Goal: Ask a question: Seek information or help from site administrators or community

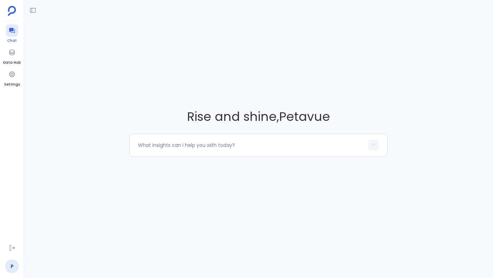
click at [12, 33] on icon at bounding box center [12, 30] width 7 height 7
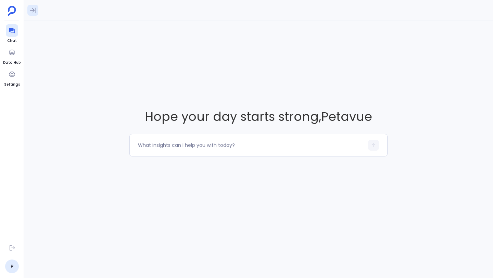
click at [32, 12] on icon at bounding box center [32, 10] width 7 height 7
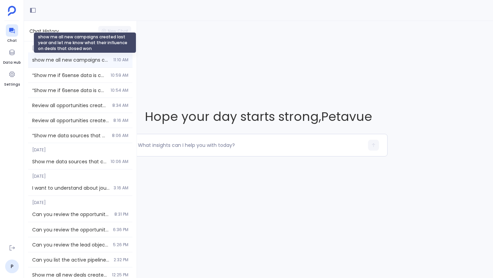
click at [60, 57] on span "show me all new campaigns created last year and let me know what their influenc…" at bounding box center [70, 60] width 77 height 7
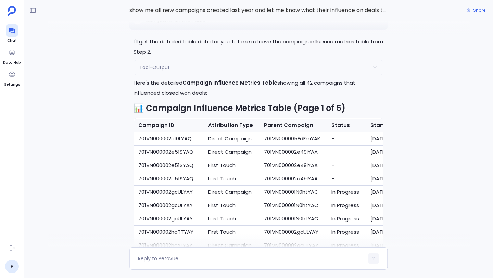
scroll to position [-483, 0]
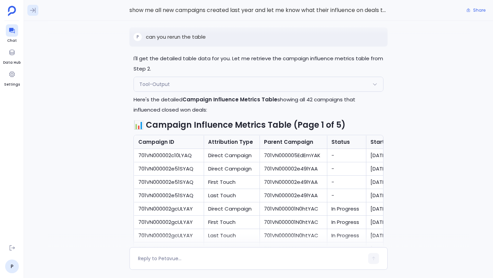
click at [34, 13] on icon at bounding box center [32, 10] width 7 height 7
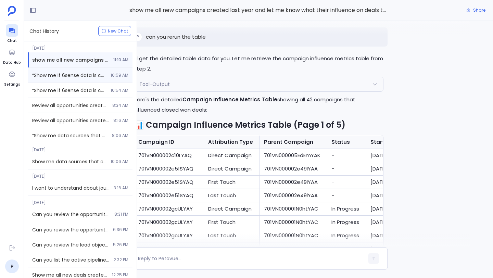
click at [55, 74] on span "“Show me if 6sense data is captured in the account journey view and analysis an…" at bounding box center [69, 75] width 74 height 7
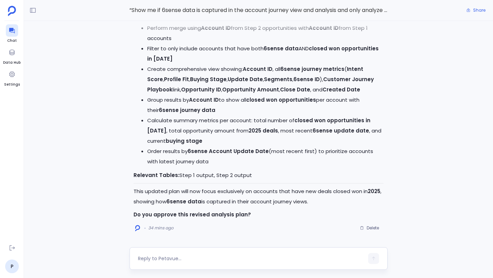
click at [193, 258] on textarea at bounding box center [251, 258] width 226 height 7
type textarea "Approve"
click at [374, 259] on icon "button" at bounding box center [373, 258] width 5 height 5
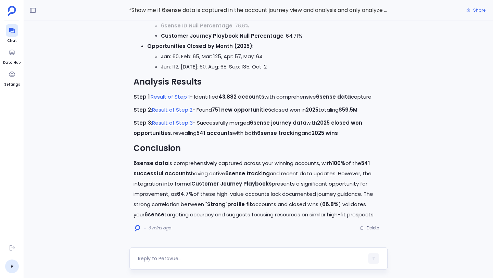
click at [152, 257] on textarea at bounding box center [251, 258] width 226 height 7
click at [141, 256] on textarea "can you create a table" at bounding box center [251, 258] width 226 height 7
type textarea "Can you create a table"
click at [202, 255] on div "Can you create a table" at bounding box center [251, 258] width 226 height 11
click at [198, 261] on textarea "Can you create a table" at bounding box center [251, 258] width 226 height 7
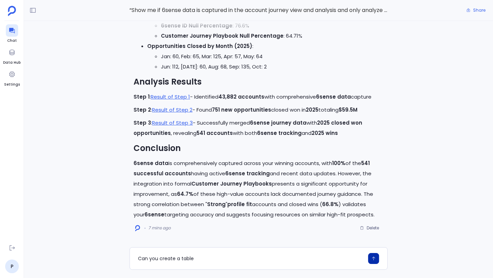
click at [370, 260] on button "button" at bounding box center [373, 258] width 11 height 11
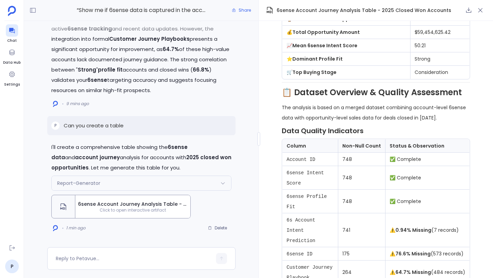
scroll to position [236, 0]
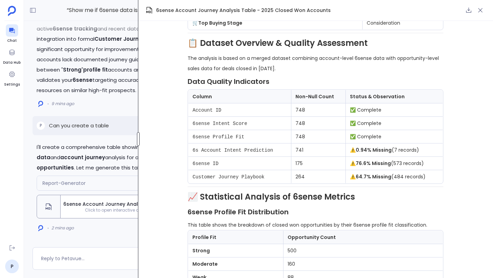
click at [137, 137] on div at bounding box center [138, 139] width 3 height 14
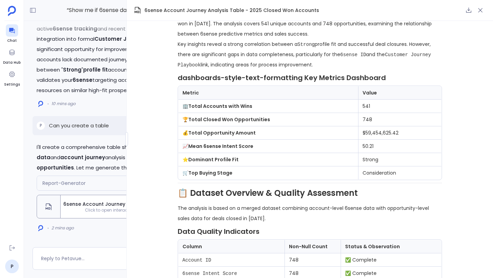
scroll to position [0, 0]
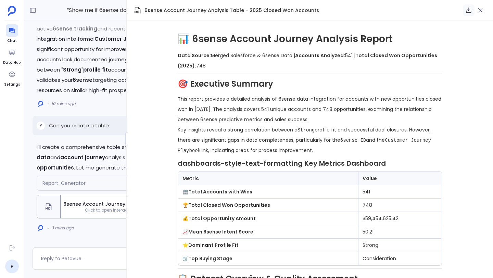
click at [469, 11] on icon "button" at bounding box center [469, 10] width 7 height 7
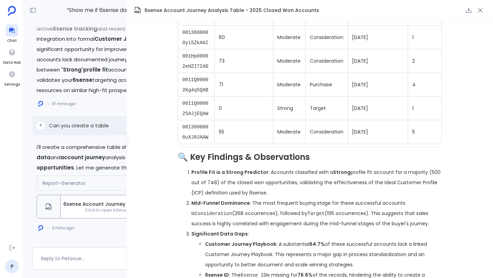
scroll to position [946, 0]
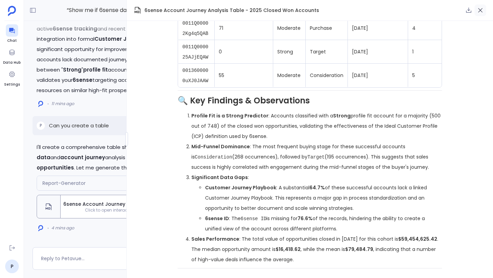
click at [483, 9] on icon "button" at bounding box center [480, 10] width 7 height 7
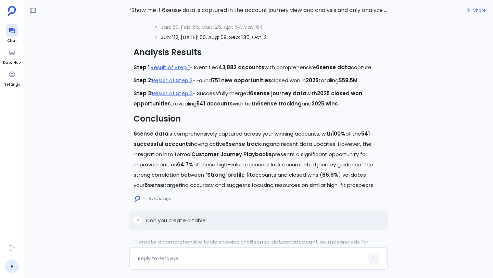
scroll to position [0, 0]
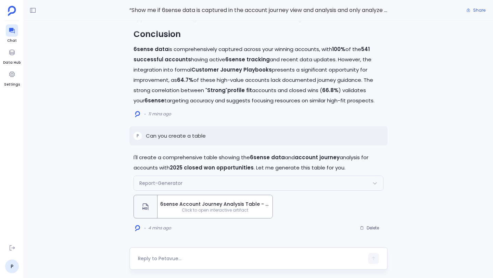
click at [248, 259] on textarea at bounding box center [251, 258] width 226 height 7
type textarea "W"
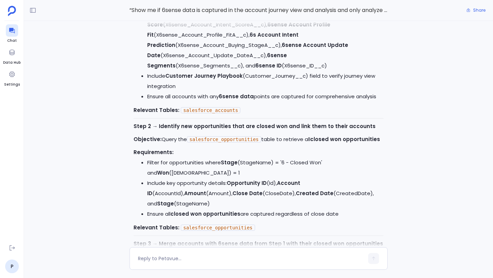
scroll to position [-2722, 0]
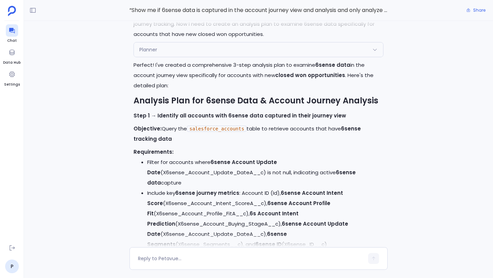
drag, startPoint x: 149, startPoint y: 45, endPoint x: 324, endPoint y: 53, distance: 175.6
copy p "Show me if 6sense data is captured in the account journey view and analysis and…"
click at [33, 10] on icon at bounding box center [32, 10] width 5 height 5
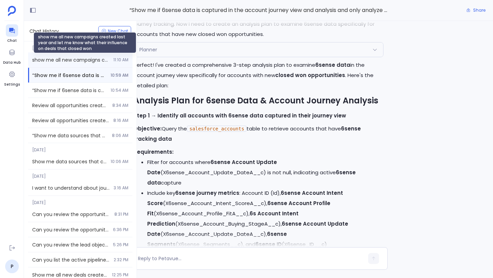
click at [74, 62] on span "show me all new campaigns created last year and let me know what their influenc…" at bounding box center [70, 60] width 77 height 7
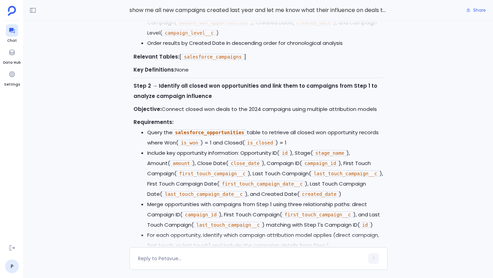
scroll to position [-2470, 0]
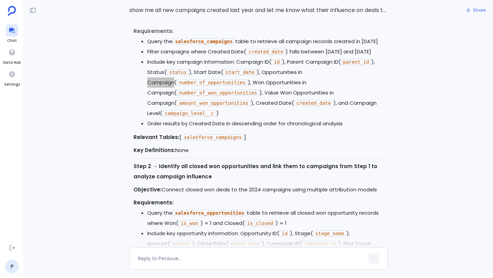
click at [95, 97] on div "I'll create a comprehensive report for your 2024 campaign influence analysis. L…" at bounding box center [258, 134] width 469 height 226
click at [29, 12] on button at bounding box center [32, 10] width 11 height 11
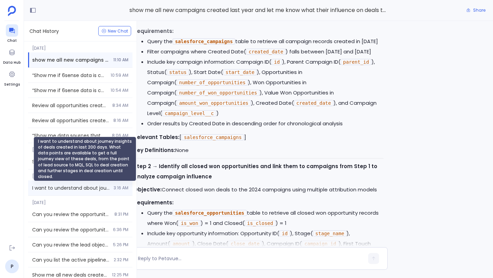
click at [60, 188] on span "I want to understand about journey insights of deals created in last 200 days. …" at bounding box center [70, 188] width 77 height 7
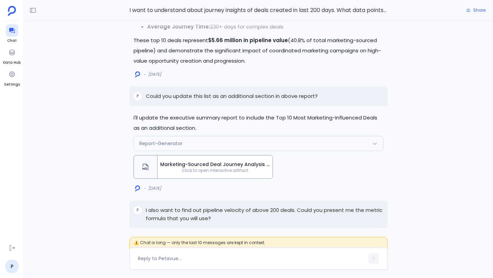
scroll to position [-2150, 0]
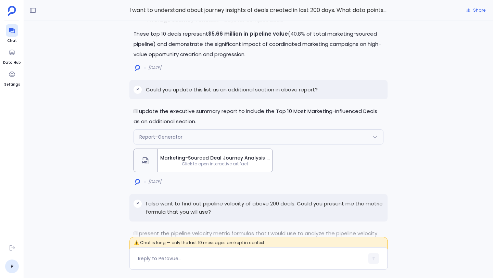
click at [192, 161] on span "Click to open interactive artifact" at bounding box center [215, 163] width 115 height 5
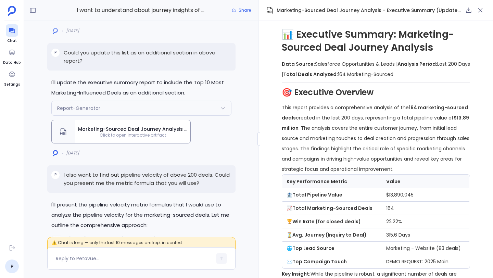
scroll to position [0, 0]
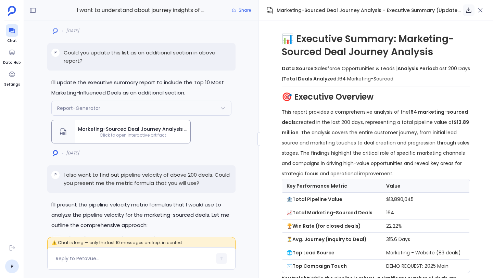
click at [469, 10] on icon "button" at bounding box center [469, 10] width 7 height 7
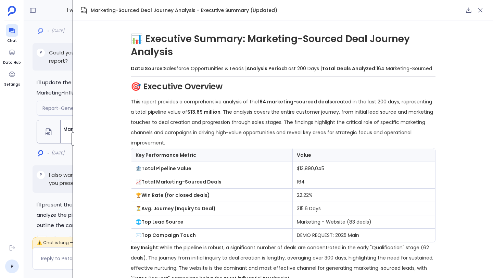
click at [73, 136] on div at bounding box center [73, 139] width 3 height 14
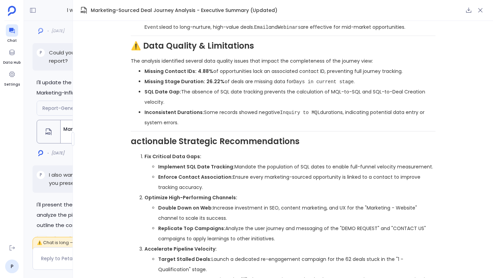
scroll to position [1427, 0]
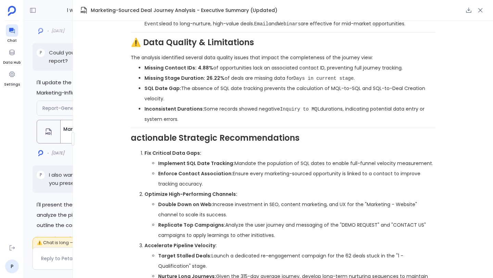
click at [136, 132] on h2 "actionable Strategic Recommendations" at bounding box center [283, 138] width 305 height 12
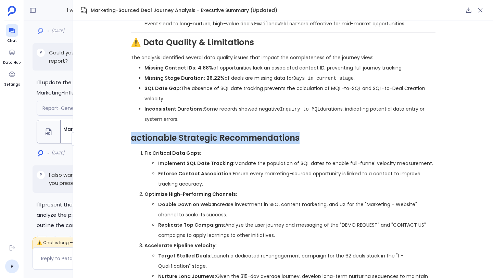
drag, startPoint x: 304, startPoint y: 121, endPoint x: 130, endPoint y: 119, distance: 174.4
click at [130, 119] on div "📊 Executive Summary: Marketing-Sourced Deal Journey Analysis Data Source: Sales…" at bounding box center [283, 149] width 420 height 257
copy h2 "actionable Strategic Recommendations"
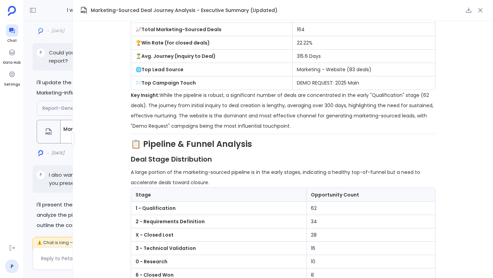
scroll to position [190, 0]
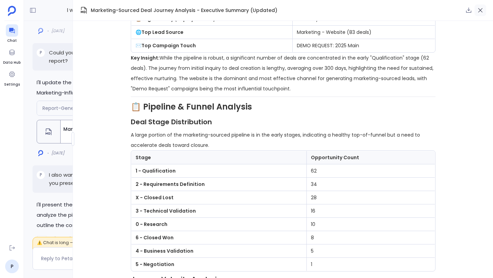
click at [483, 10] on icon "button" at bounding box center [480, 10] width 7 height 7
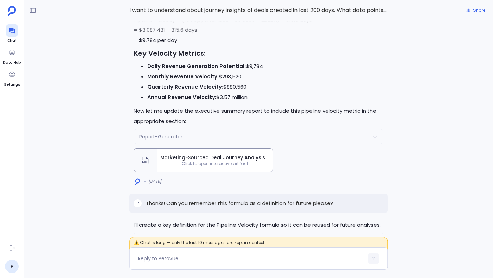
scroll to position [-751, 0]
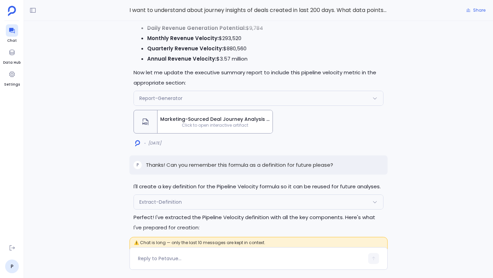
click at [244, 123] on span "Click to open interactive artifact" at bounding box center [215, 125] width 115 height 5
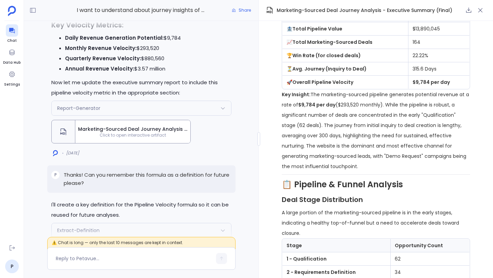
scroll to position [183, 0]
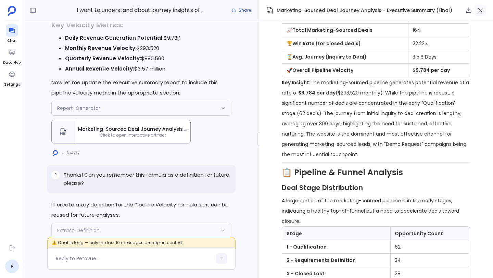
click at [482, 12] on icon "button" at bounding box center [480, 10] width 7 height 7
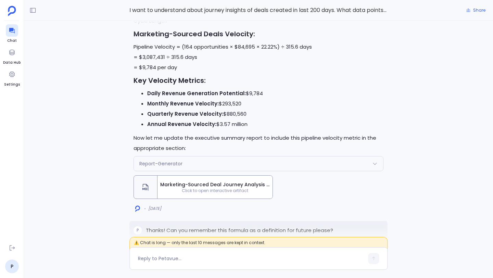
scroll to position [-755, 0]
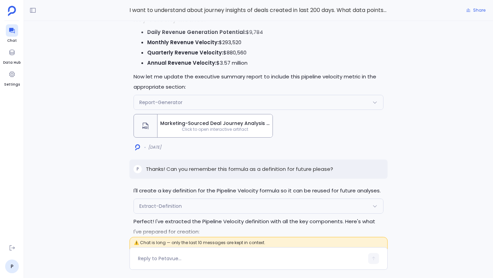
click at [259, 125] on div "Marketing-Sourced Deal Journey Analysis - Executive Summary (Final) Click to op…" at bounding box center [215, 125] width 115 height 23
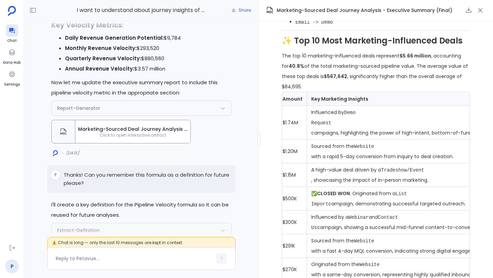
scroll to position [0, 125]
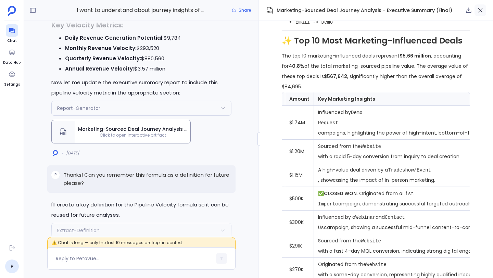
click at [482, 13] on icon "button" at bounding box center [480, 10] width 7 height 7
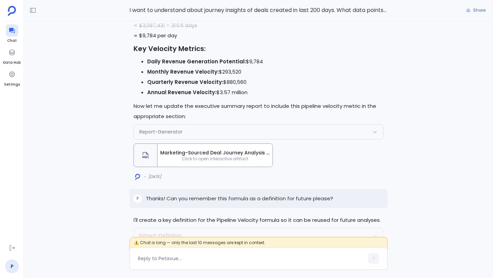
scroll to position [-730, 0]
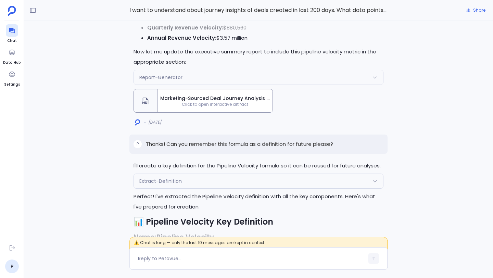
click at [217, 95] on span "Marketing-Sourced Deal Journey Analysis - Executive Summary (Final)" at bounding box center [215, 98] width 110 height 7
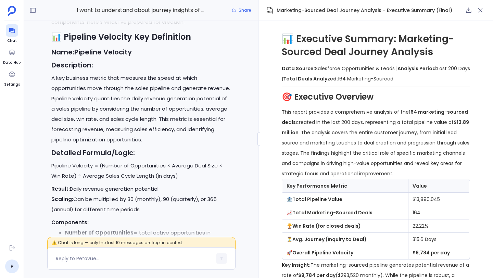
scroll to position [-964, 0]
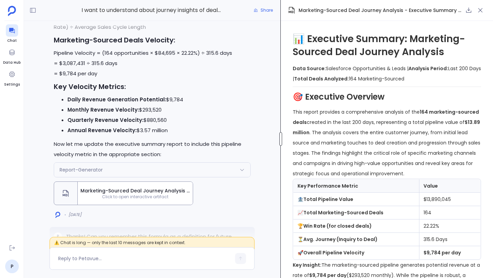
click at [281, 115] on div "I want to understand about journey insights of deals created in last 200 days. …" at bounding box center [258, 139] width 469 height 278
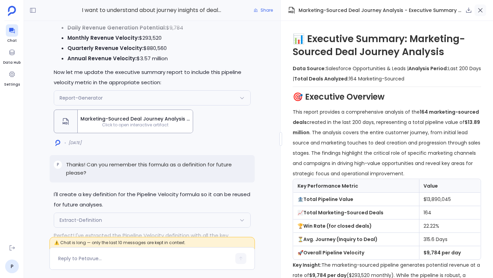
click at [483, 10] on icon "button" at bounding box center [480, 10] width 7 height 7
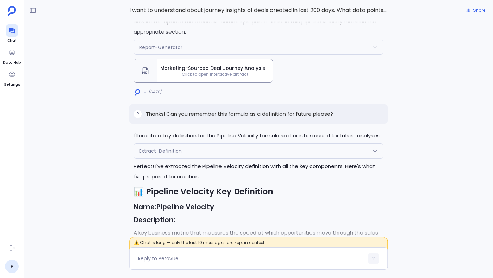
scroll to position [-715, 0]
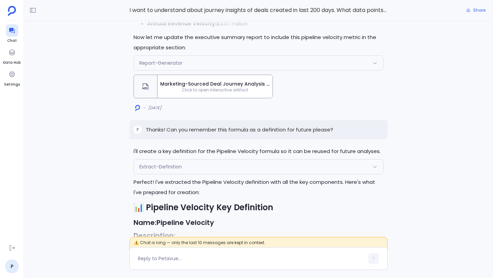
click at [259, 87] on span "Click to open interactive artifact" at bounding box center [215, 89] width 115 height 5
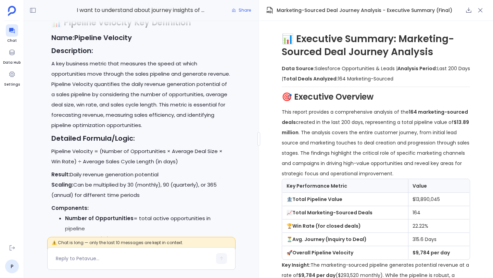
scroll to position [-964, 0]
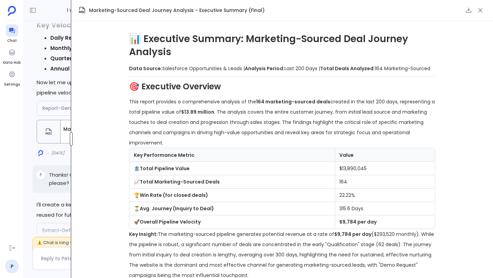
click at [59, 130] on div "I want to understand about journey insights of deals created in last 200 days. …" at bounding box center [258, 139] width 469 height 278
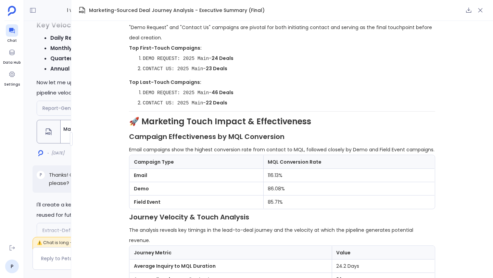
scroll to position [600, 0]
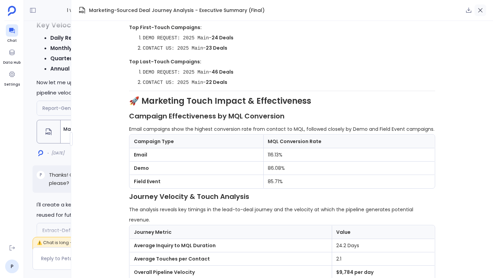
click at [482, 9] on icon "button" at bounding box center [480, 10] width 7 height 7
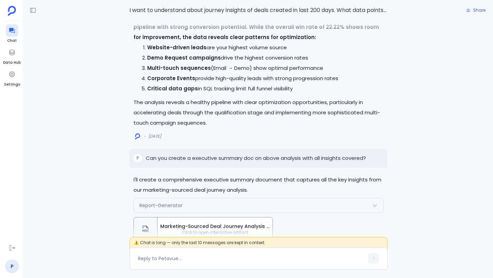
scroll to position [-3332, 0]
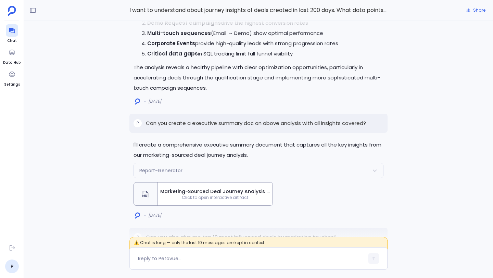
click at [210, 195] on span "Click to open interactive artifact" at bounding box center [215, 197] width 115 height 5
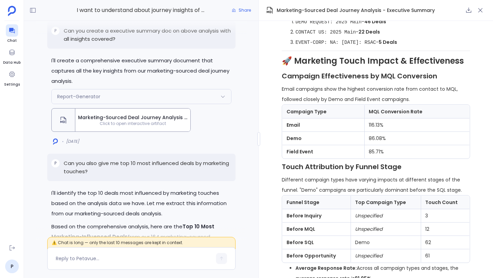
scroll to position [912, 0]
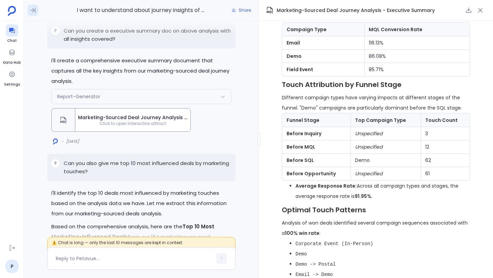
click at [34, 12] on icon at bounding box center [32, 10] width 7 height 7
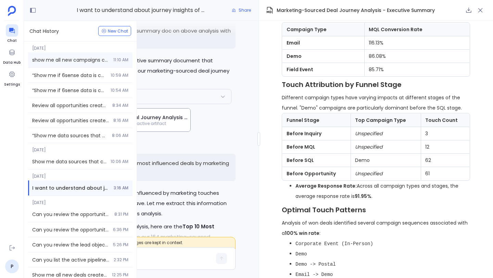
click at [90, 56] on div "show me all new campaigns created last year and let me know what their influenc…" at bounding box center [80, 59] width 105 height 15
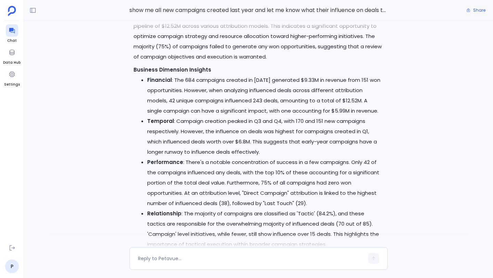
scroll to position [-2094, 0]
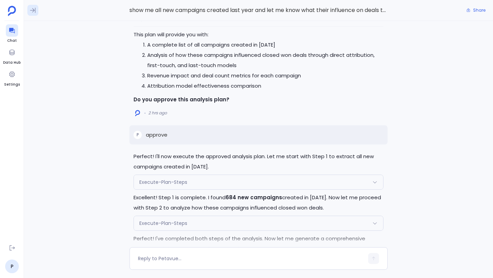
click at [28, 11] on button at bounding box center [32, 10] width 11 height 11
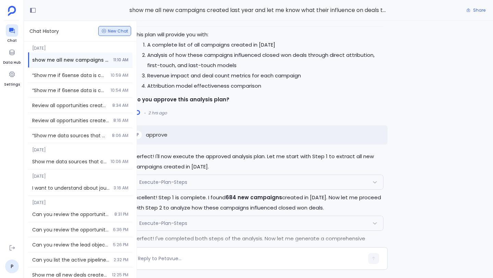
click at [109, 33] on span "New Chat" at bounding box center [118, 31] width 20 height 4
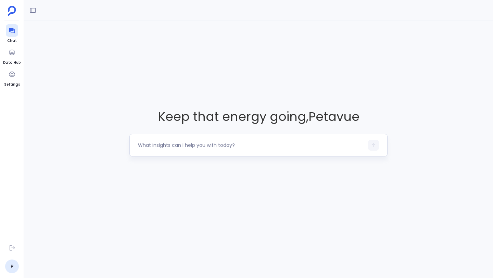
click at [164, 142] on textarea at bounding box center [251, 145] width 226 height 7
click at [324, 146] on textarea "Can you tell me how marketing campaigns are tied to deals?”" at bounding box center [251, 145] width 226 height 7
type textarea "Can you tell me how marketing campaigns are tied to deals in [DATE]"
click at [377, 146] on button "button" at bounding box center [373, 145] width 11 height 11
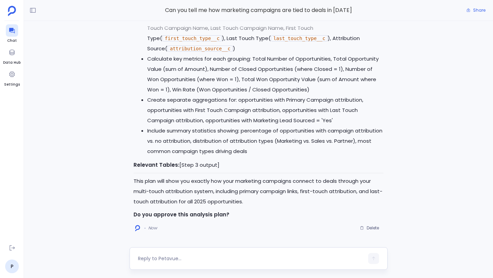
click at [174, 257] on textarea at bounding box center [251, 258] width 226 height 7
type textarea "approve"
click at [373, 258] on icon "button" at bounding box center [373, 258] width 5 height 5
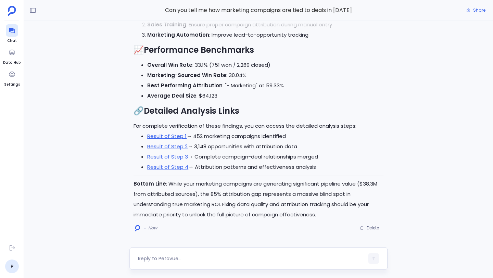
click at [225, 260] on textarea at bounding box center [251, 258] width 226 height 7
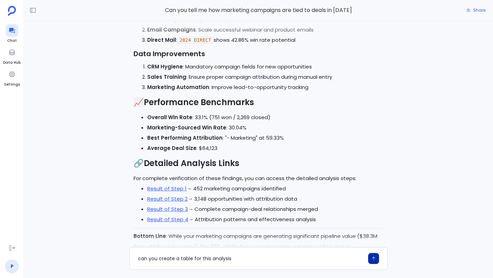
scroll to position [-4, 0]
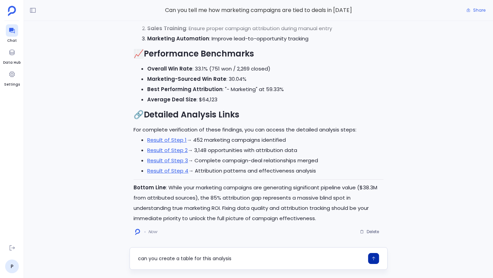
click at [250, 259] on textarea "can you create a table for this analysis" at bounding box center [251, 258] width 226 height 7
type textarea "can you create a table for this analysis"
click at [371, 260] on icon "button" at bounding box center [373, 258] width 5 height 5
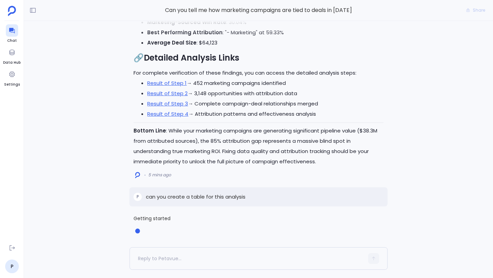
scroll to position [0, 0]
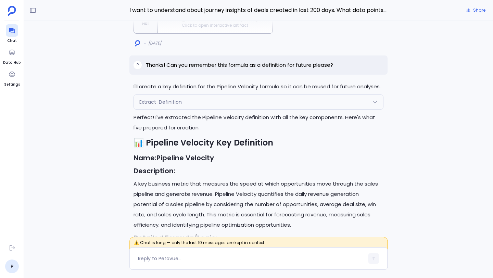
scroll to position [-635, 0]
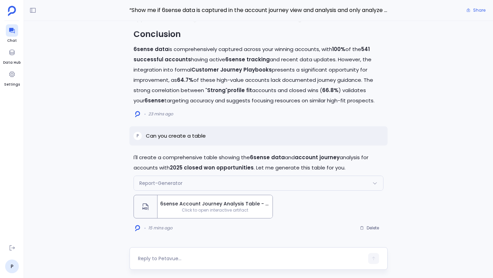
click at [189, 260] on textarea at bounding box center [251, 258] width 226 height 7
type textarea "is there a correlation between intent scores and opportunity conversion to clos…"
click at [377, 260] on button "button" at bounding box center [373, 258] width 11 height 11
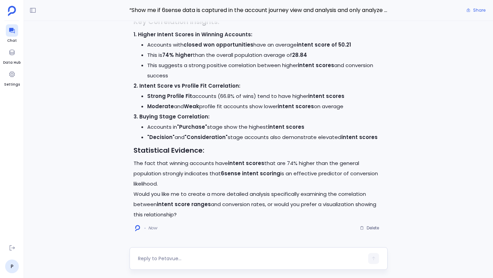
click at [243, 259] on textarea at bounding box center [251, 258] width 226 height 7
type textarea "yes"
click at [372, 260] on icon "button" at bounding box center [373, 258] width 5 height 5
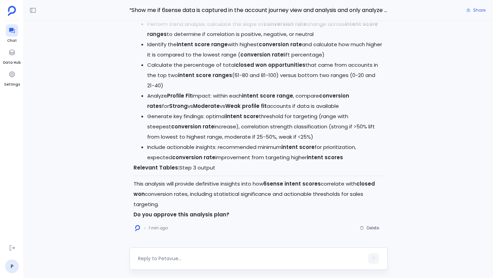
click at [339, 256] on textarea at bounding box center [251, 258] width 226 height 7
type textarea "approve"
click at [369, 258] on button "button" at bounding box center [373, 258] width 11 height 11
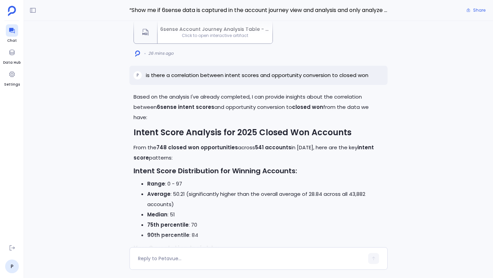
scroll to position [-2580, 0]
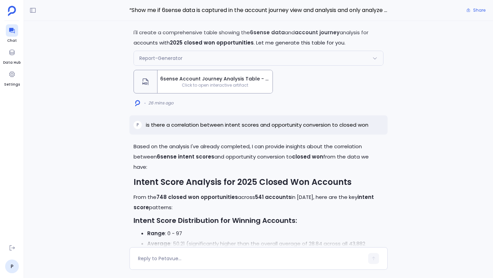
click at [179, 83] on span "6sense Account Journey Analysis Table - 2025 Closed Won Accounts" at bounding box center [215, 78] width 110 height 7
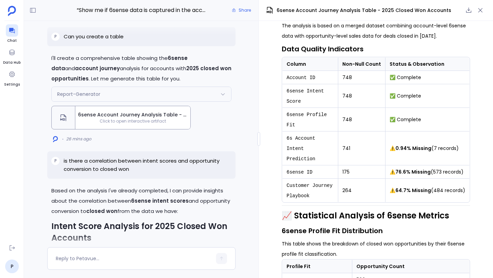
scroll to position [327, 0]
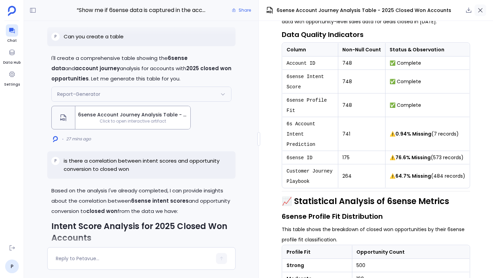
click at [480, 8] on icon "button" at bounding box center [480, 10] width 7 height 7
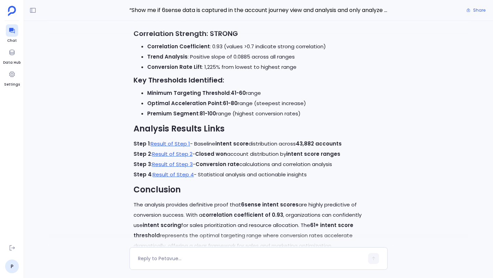
scroll to position [0, 0]
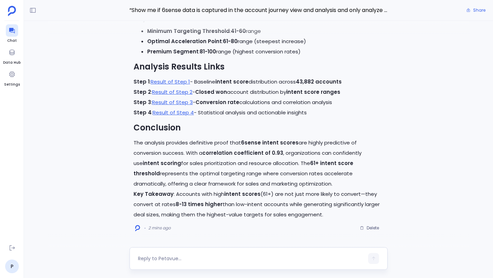
click at [258, 258] on textarea at bounding box center [251, 258] width 226 height 7
type textarea "can you create a table for this analysis?"
click at [373, 260] on icon "button" at bounding box center [373, 258] width 5 height 5
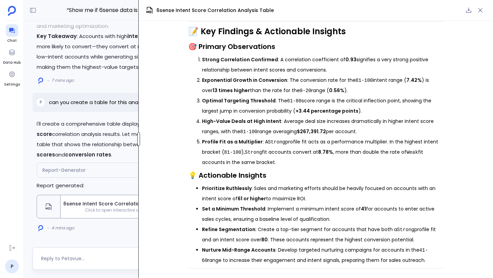
scroll to position [441, 0]
click at [139, 135] on div at bounding box center [138, 139] width 3 height 14
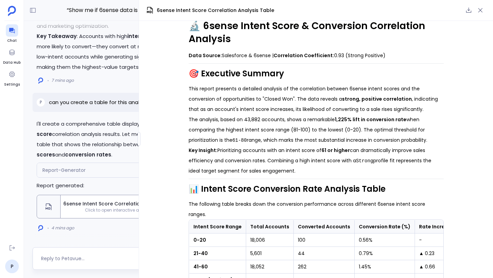
scroll to position [0, 0]
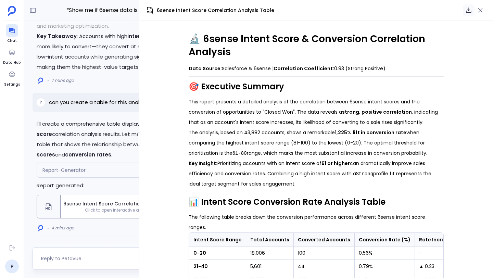
click at [469, 9] on icon "button" at bounding box center [469, 10] width 7 height 7
click at [479, 12] on icon "button" at bounding box center [481, 10] width 4 height 4
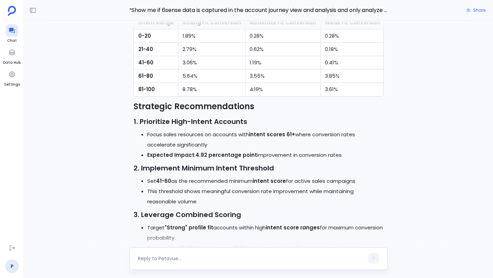
scroll to position [-650, 0]
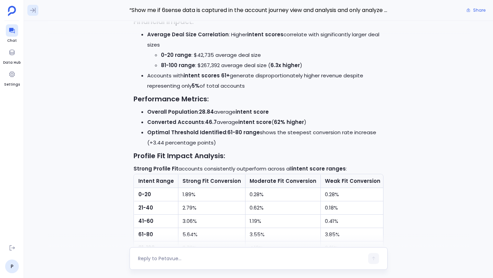
click at [32, 13] on icon at bounding box center [32, 10] width 7 height 7
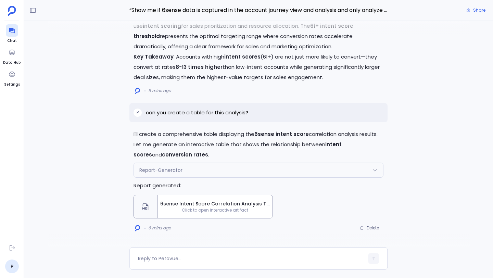
click at [246, 205] on span "6sense Intent Score Correlation Analysis Table" at bounding box center [215, 203] width 110 height 7
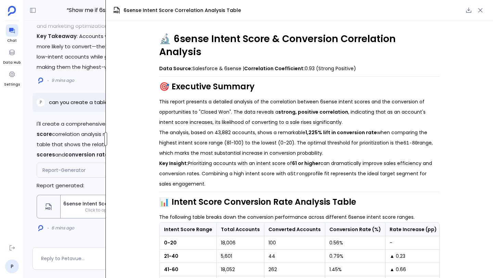
click at [106, 137] on div at bounding box center [106, 139] width 3 height 14
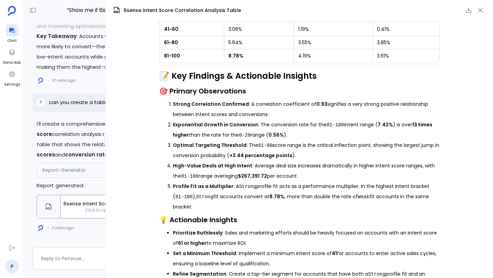
scroll to position [417, 0]
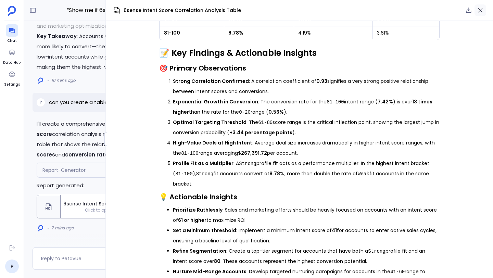
click at [482, 10] on icon "button" at bounding box center [480, 10] width 7 height 7
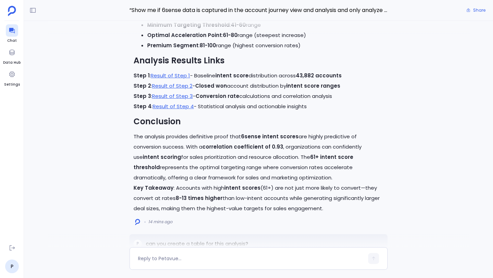
scroll to position [0, 0]
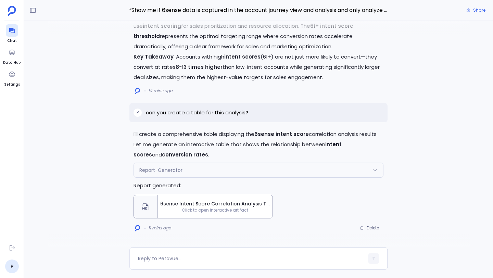
click at [222, 206] on span "6sense Intent Score Correlation Analysis Table" at bounding box center [215, 203] width 110 height 7
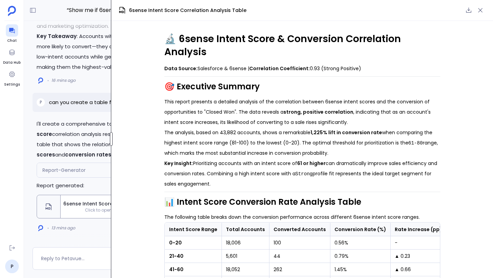
click at [111, 129] on div "“Show me if 6sense data is captured in the account journey view and analysis an…" at bounding box center [258, 139] width 469 height 278
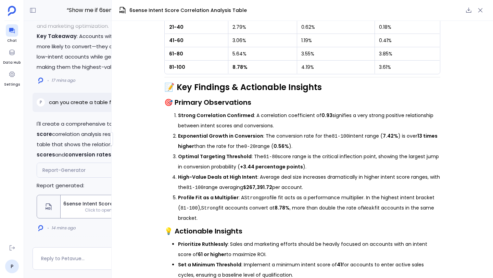
scroll to position [441, 0]
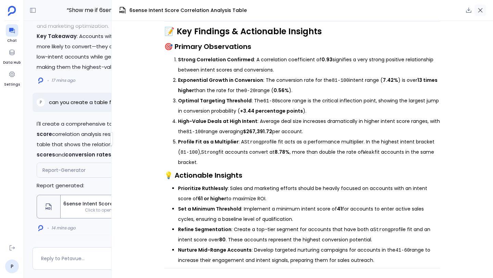
click at [486, 11] on button "button" at bounding box center [481, 10] width 12 height 12
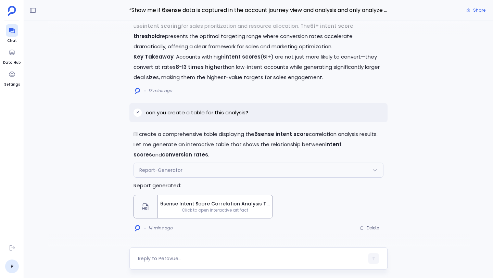
click at [225, 256] on textarea at bounding box center [251, 258] width 226 height 7
type textarea "i"
type textarea "Are there specific industries where we are seeing higher conversion rates?"
click at [370, 255] on button "button" at bounding box center [373, 258] width 11 height 11
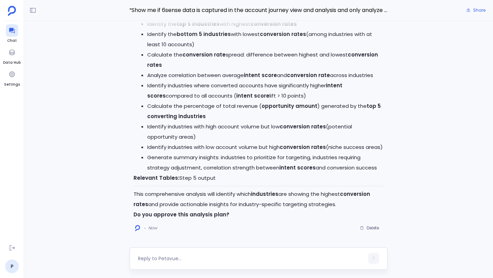
click at [212, 253] on div at bounding box center [259, 258] width 258 height 23
click at [204, 257] on textarea at bounding box center [251, 258] width 226 height 7
type textarea "approve"
click at [376, 259] on button "button" at bounding box center [373, 258] width 11 height 11
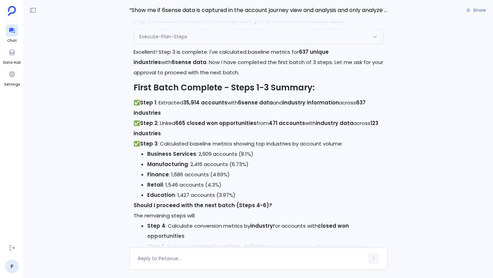
scroll to position [0, 0]
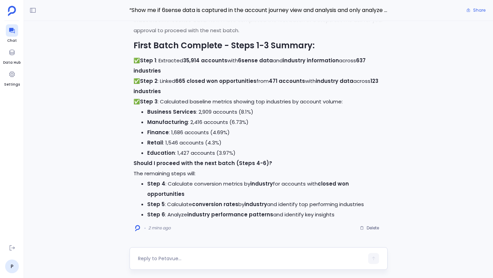
click at [206, 256] on textarea at bounding box center [251, 258] width 226 height 7
type textarea "can you create a table for this analysis"
click at [375, 257] on icon "button" at bounding box center [373, 258] width 5 height 5
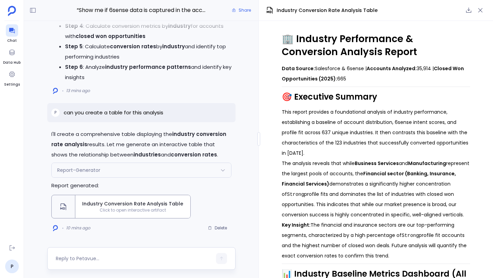
scroll to position [739, 0]
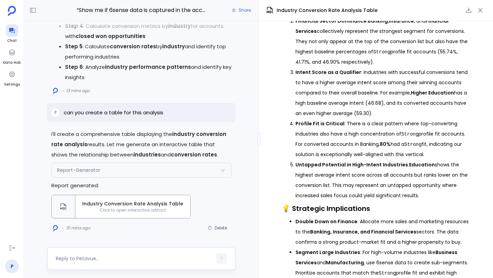
click at [145, 202] on span "Industry Conversion Rate Analysis Table" at bounding box center [133, 203] width 110 height 7
click at [146, 206] on span "Industry Conversion Rate Analysis Table" at bounding box center [133, 203] width 110 height 7
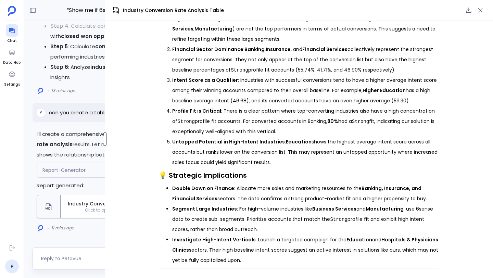
click at [105, 128] on div "“Show me if 6sense data is captured in the account journey view and analysis an…" at bounding box center [258, 139] width 469 height 278
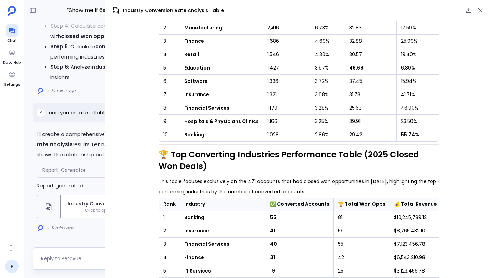
scroll to position [87, 0]
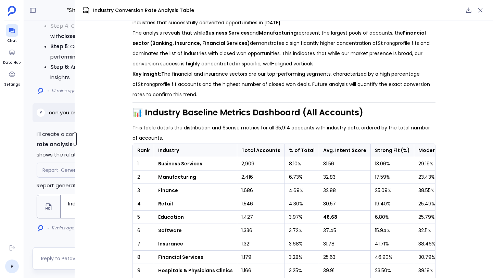
click at [75, 142] on div at bounding box center [75, 139] width 3 height 14
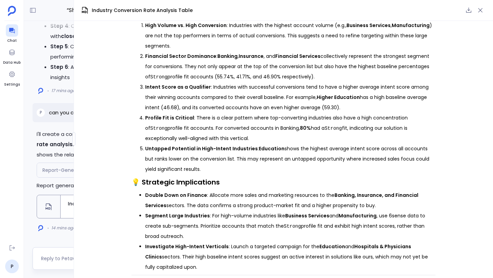
scroll to position [607, 0]
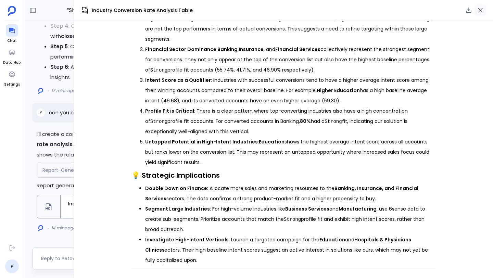
click at [479, 12] on icon "button" at bounding box center [481, 10] width 4 height 4
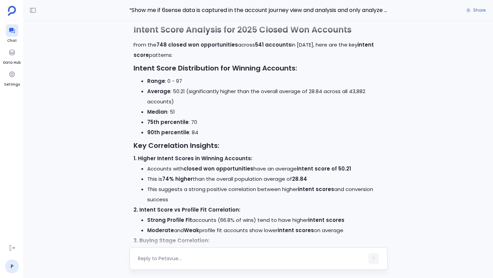
scroll to position [-4320, 0]
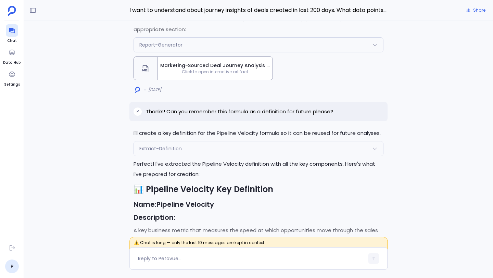
scroll to position [-708, 0]
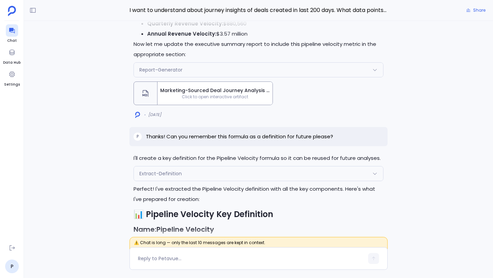
click at [245, 94] on span "Click to open interactive artifact" at bounding box center [215, 96] width 115 height 5
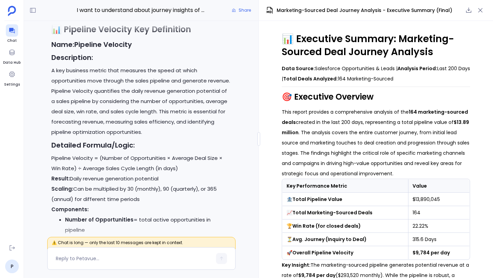
scroll to position [-950, 0]
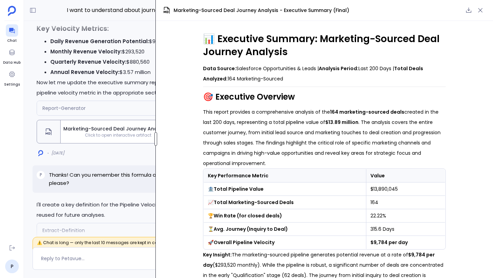
click at [155, 135] on div at bounding box center [156, 139] width 3 height 14
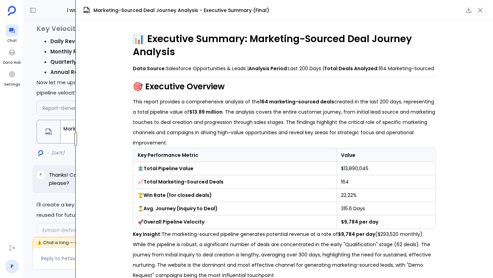
click at [75, 128] on div "I want to understand about journey insights of deals created in last 200 days. …" at bounding box center [258, 139] width 469 height 278
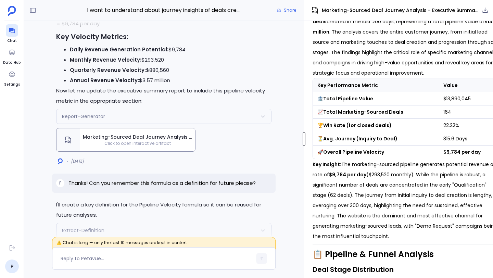
scroll to position [-847, 0]
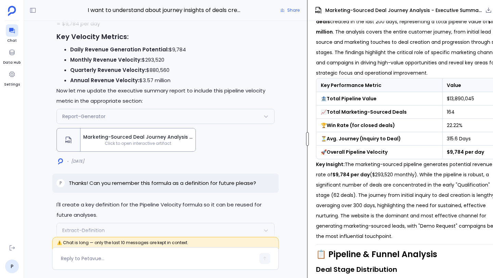
click at [307, 152] on div "I want to understand about journey insights of deals created in last 200 days. …" at bounding box center [258, 139] width 469 height 278
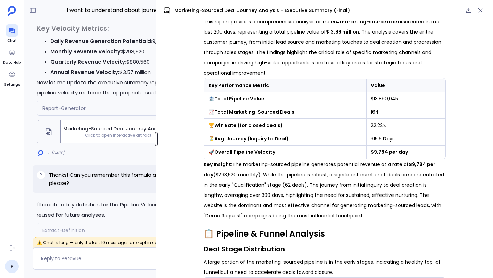
scroll to position [80, 0]
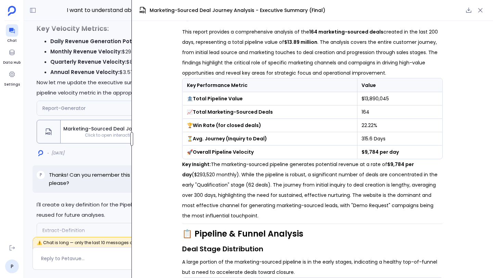
click at [131, 141] on div at bounding box center [132, 139] width 3 height 14
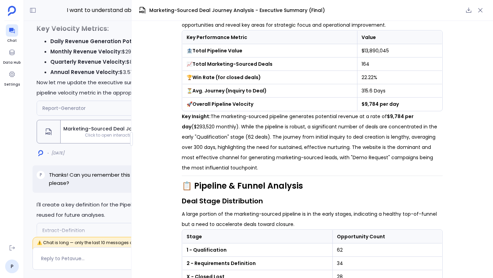
scroll to position [0, 0]
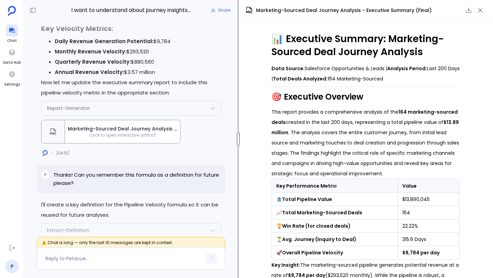
click at [238, 138] on div at bounding box center [238, 139] width 3 height 14
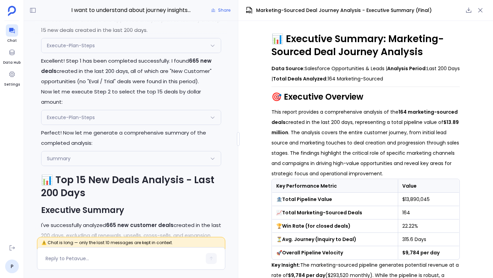
scroll to position [-12018, 0]
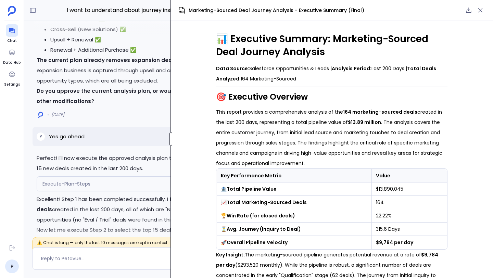
click at [171, 141] on div at bounding box center [171, 139] width 3 height 14
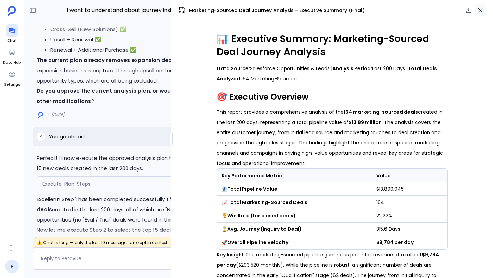
click at [478, 10] on icon "button" at bounding box center [480, 10] width 7 height 7
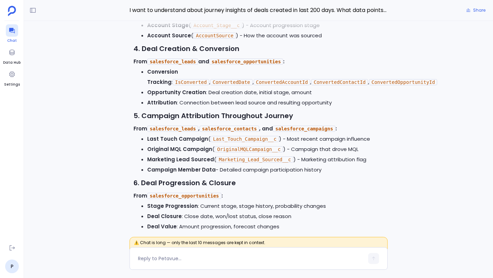
click at [13, 31] on icon at bounding box center [12, 30] width 7 height 7
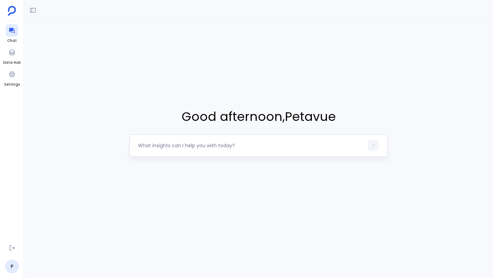
click at [194, 144] on textarea at bounding box center [251, 145] width 226 height 7
type textarea "look at 6sense data and tell me if there are global 2000 accounts"
click at [375, 147] on icon "button" at bounding box center [373, 145] width 5 height 5
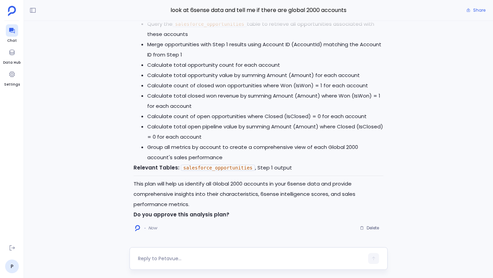
click at [284, 255] on textarea at bounding box center [251, 258] width 226 height 7
type textarea "approve"
click at [374, 258] on icon "button" at bounding box center [373, 259] width 3 height 4
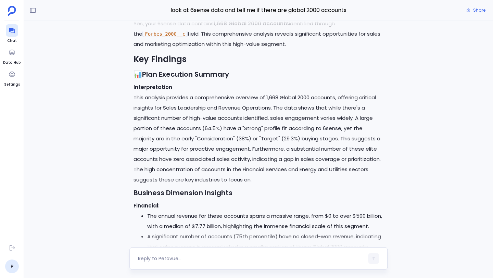
scroll to position [-915, 0]
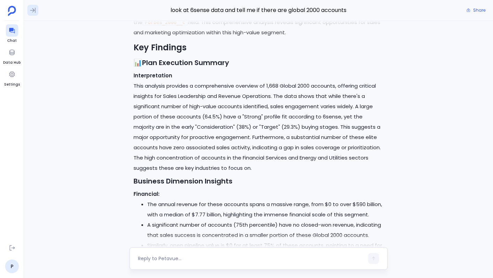
click at [31, 11] on icon at bounding box center [32, 10] width 7 height 7
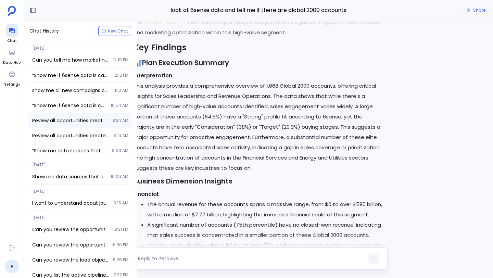
scroll to position [11, 0]
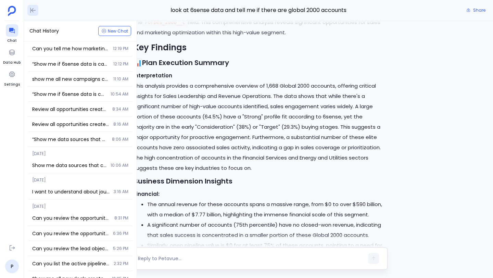
click at [32, 12] on icon at bounding box center [32, 10] width 7 height 7
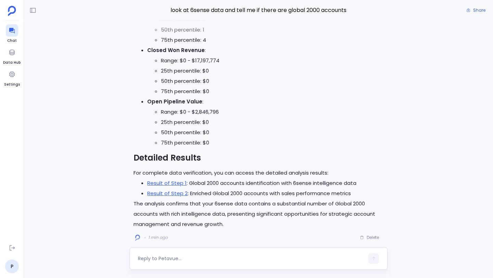
scroll to position [0, 0]
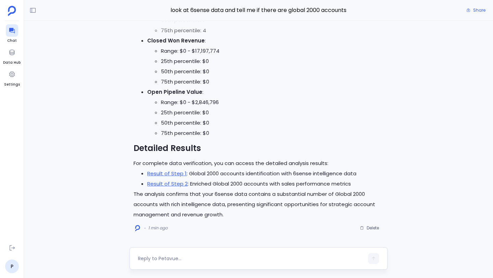
click at [176, 261] on textarea at bounding box center [251, 258] width 226 height 7
type textarea "a"
type textarea "how many of these accounts have entered the pipeline in 2025"
click at [374, 259] on icon "button" at bounding box center [373, 258] width 5 height 5
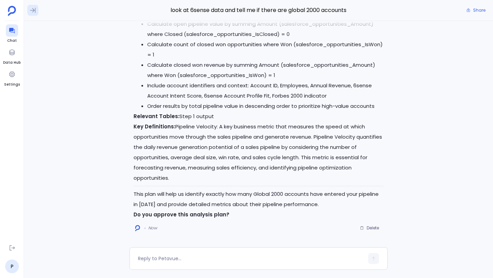
click at [35, 11] on icon at bounding box center [32, 10] width 7 height 7
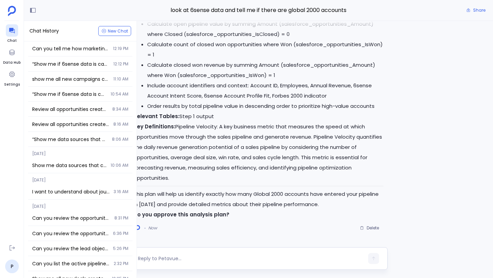
click at [180, 252] on div at bounding box center [259, 258] width 258 height 23
click at [157, 253] on div at bounding box center [251, 258] width 226 height 11
click at [31, 8] on icon at bounding box center [32, 10] width 7 height 7
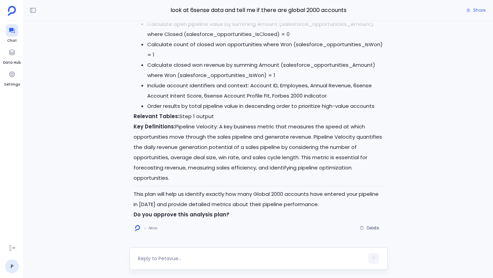
click at [218, 257] on textarea at bounding box center [251, 258] width 226 height 7
type textarea "approve"
click at [375, 260] on icon "button" at bounding box center [373, 258] width 5 height 5
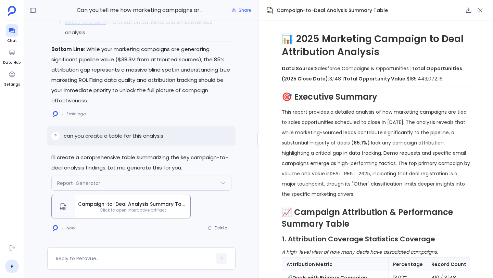
scroll to position [566, 0]
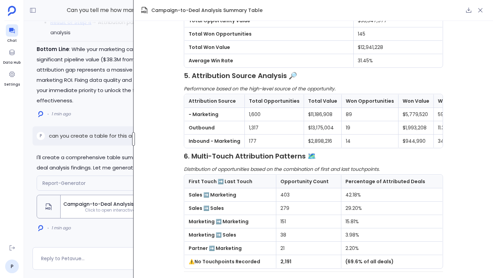
click at [133, 143] on div at bounding box center [133, 139] width 3 height 14
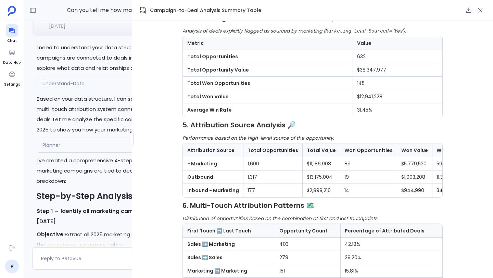
scroll to position [-2634, 0]
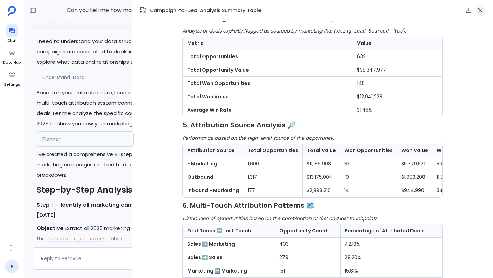
click at [482, 10] on icon "button" at bounding box center [480, 10] width 7 height 7
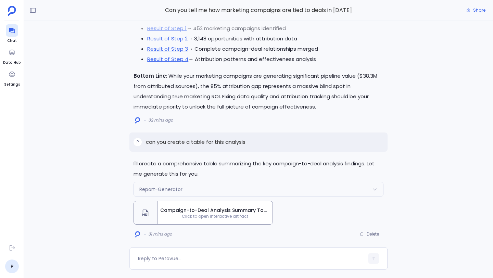
scroll to position [0, 0]
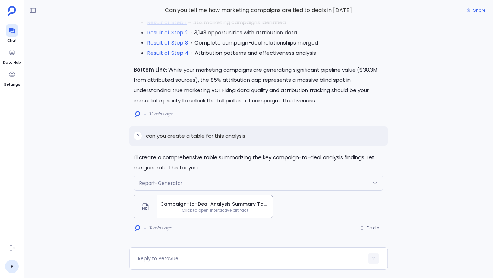
click at [223, 204] on span "Campaign-to-Deal Analysis Summary Table" at bounding box center [215, 204] width 110 height 7
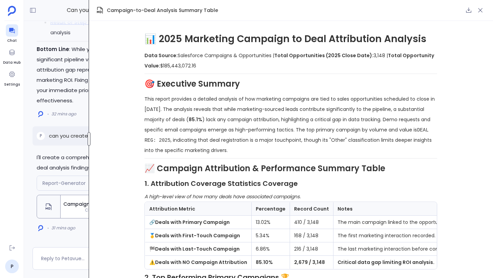
click at [88, 28] on div "Can you tell me how marketing campaigns are tied to deals in [DATE] Share I'll …" at bounding box center [258, 139] width 469 height 278
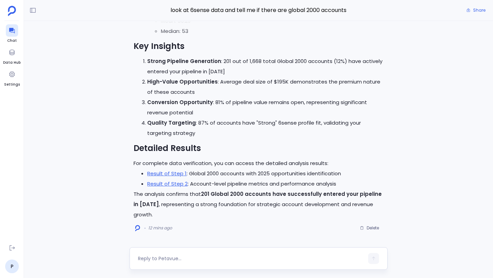
click at [198, 259] on textarea at bounding box center [251, 258] width 226 height 7
type textarea "can you tell me what their current stage in the pipeline is?"
click at [375, 260] on icon "button" at bounding box center [373, 258] width 5 height 5
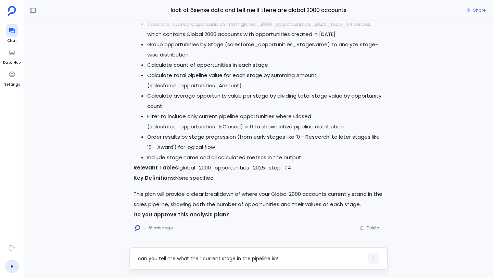
click at [183, 258] on textarea "can you tell me what their current stage in the pipeline is?" at bounding box center [251, 258] width 226 height 7
type textarea "approve"
click at [372, 260] on icon "button" at bounding box center [373, 258] width 5 height 5
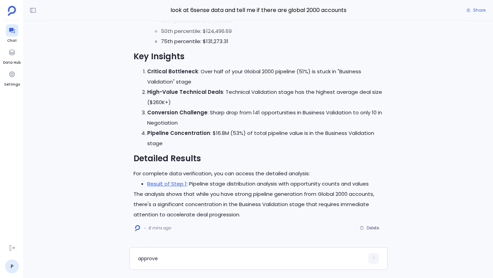
scroll to position [-5, 0]
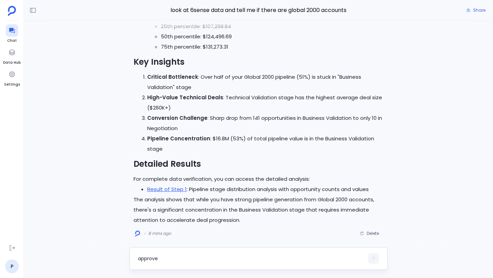
click at [204, 257] on textarea "approve" at bounding box center [251, 258] width 226 height 7
type textarea "can you create a table for this analysis?"
click at [373, 261] on icon "button" at bounding box center [373, 258] width 5 height 5
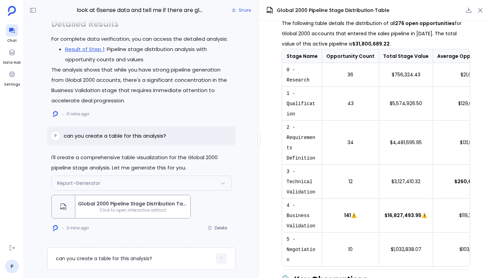
scroll to position [75, 0]
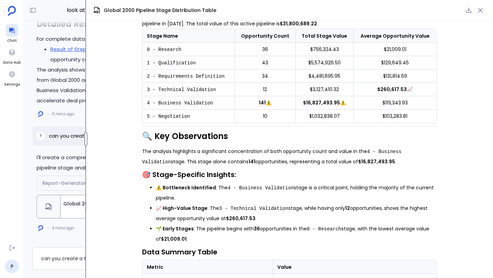
click at [85, 135] on div at bounding box center [86, 139] width 3 height 14
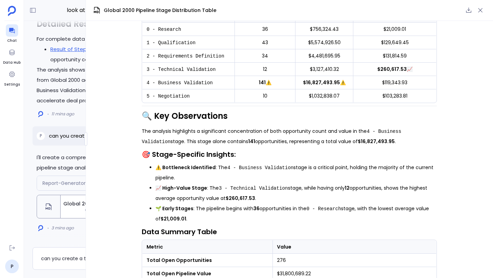
scroll to position [138, 0]
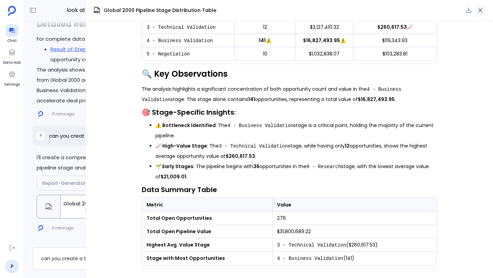
click at [482, 6] on button "button" at bounding box center [481, 10] width 12 height 12
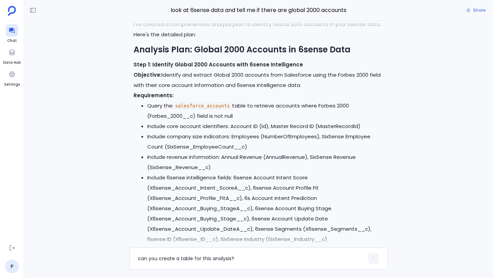
scroll to position [-5237, 0]
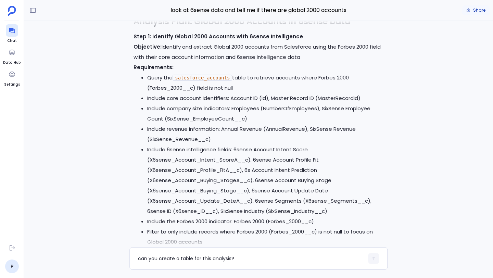
click at [477, 13] on span "Share" at bounding box center [480, 10] width 12 height 5
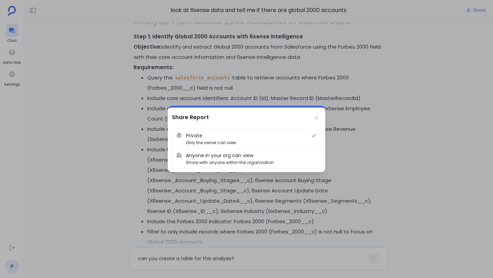
click at [244, 155] on span "Anyone in your org can view" at bounding box center [220, 156] width 68 height 8
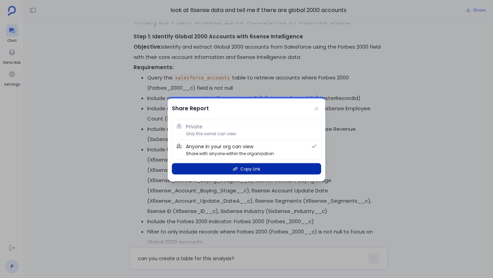
click at [258, 167] on span "Copy Link" at bounding box center [251, 169] width 20 height 7
click at [269, 173] on button "Copy Link" at bounding box center [246, 168] width 149 height 11
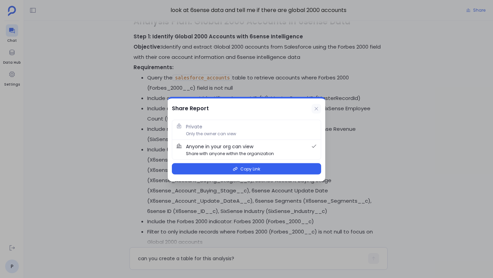
click at [320, 106] on button at bounding box center [317, 109] width 10 height 10
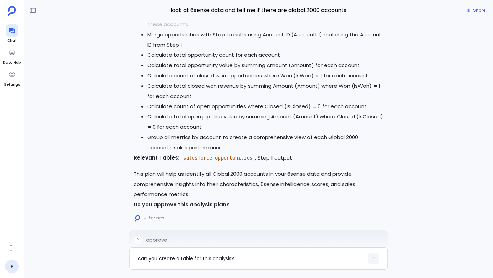
scroll to position [-5380, 0]
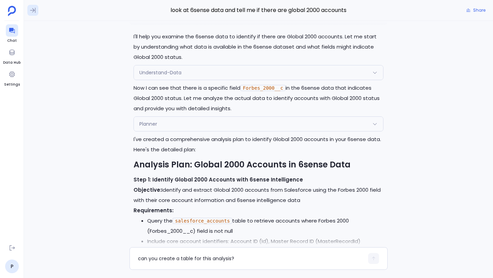
click at [34, 10] on icon at bounding box center [32, 10] width 5 height 5
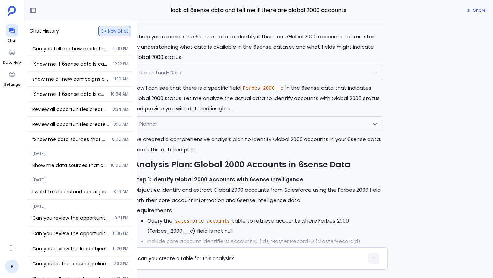
click at [111, 30] on span "New Chat" at bounding box center [118, 31] width 20 height 4
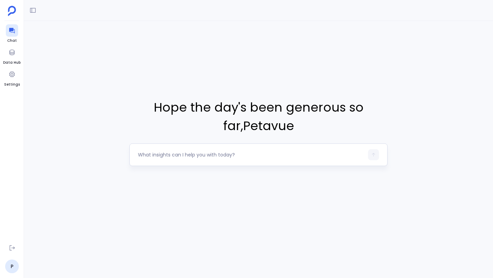
click at [189, 155] on textarea at bounding box center [251, 154] width 226 height 7
type textarea "can you tell me if the system as synced the evaluation object in salesforce"
click at [368, 153] on div "can you tell me if the system as synced the evaluation object in salesforce" at bounding box center [259, 155] width 258 height 23
click at [373, 156] on icon "button" at bounding box center [373, 154] width 5 height 5
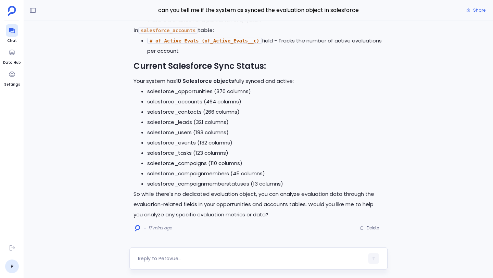
click at [208, 258] on textarea at bounding box center [251, 258] width 226 height 7
type textarea "C"
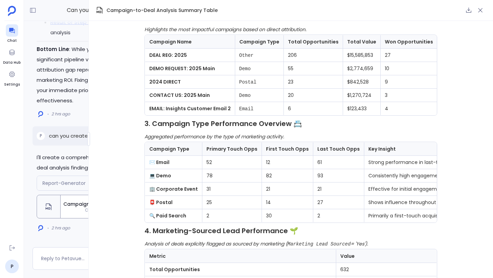
scroll to position [293, 0]
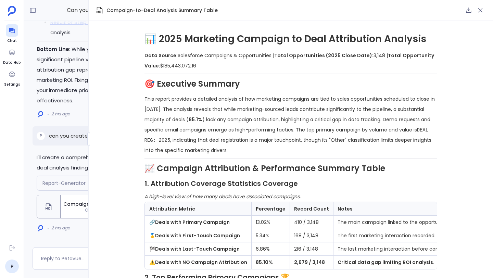
scroll to position [293, 0]
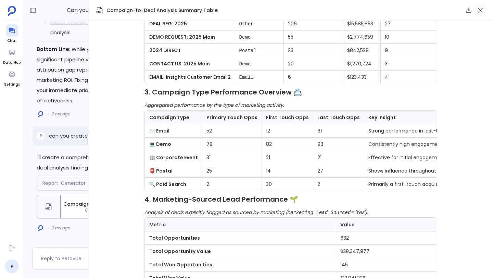
click at [480, 9] on icon "button" at bounding box center [480, 10] width 7 height 7
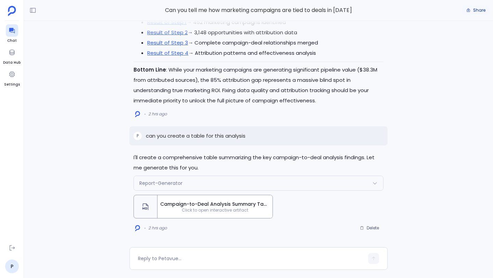
click at [477, 9] on span "Share" at bounding box center [480, 10] width 12 height 5
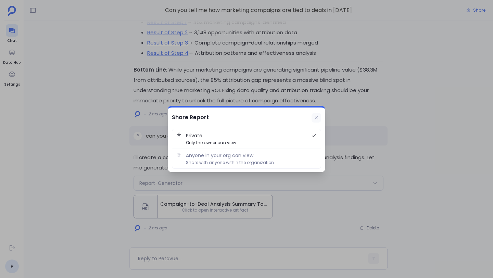
click at [313, 118] on button at bounding box center [317, 118] width 10 height 10
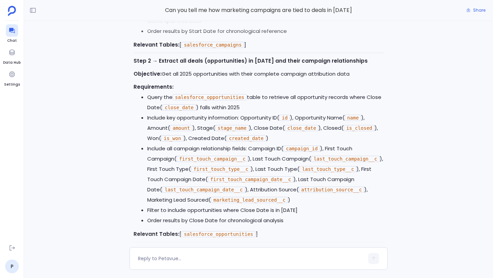
scroll to position [-2116, 0]
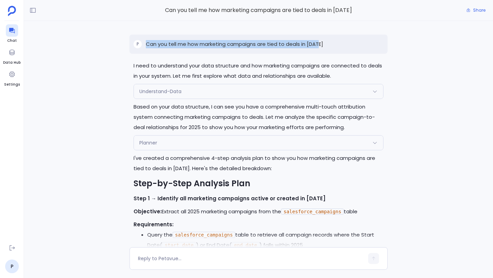
drag, startPoint x: 146, startPoint y: 44, endPoint x: 320, endPoint y: 43, distance: 173.4
click at [320, 43] on p "Can you tell me how marketing campaigns are tied to deals in 2025" at bounding box center [234, 44] width 177 height 8
copy p "Can you tell me how marketing campaigns are tied to deals in 2025"
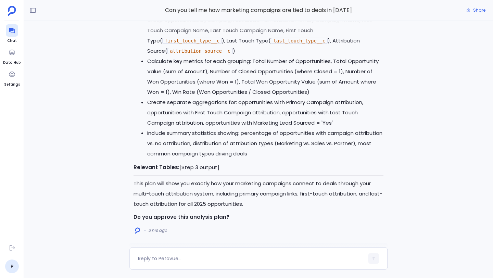
scroll to position [-1253, 0]
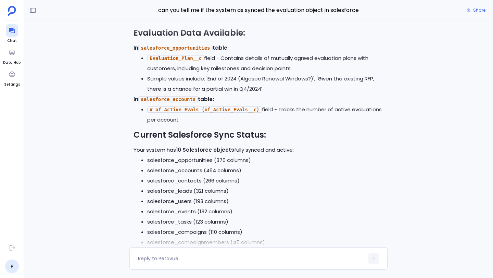
scroll to position [-179, 0]
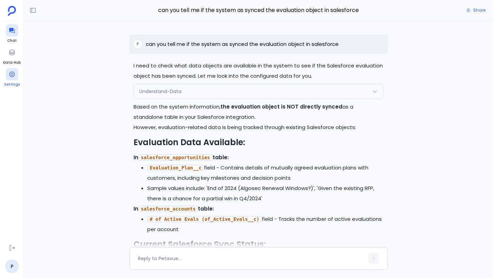
click at [11, 78] on div at bounding box center [12, 74] width 12 height 12
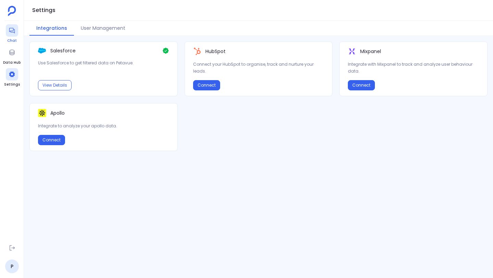
click at [9, 31] on icon at bounding box center [11, 30] width 5 height 5
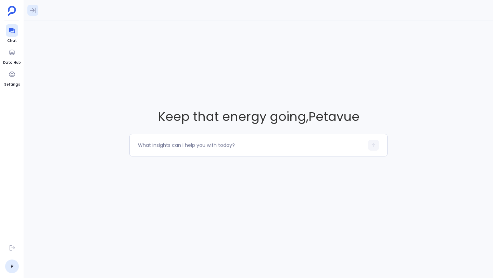
click at [31, 9] on icon at bounding box center [32, 10] width 7 height 7
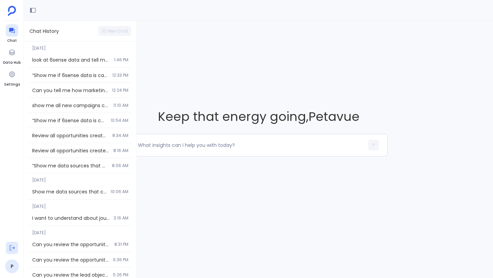
click at [13, 246] on icon at bounding box center [12, 248] width 7 height 7
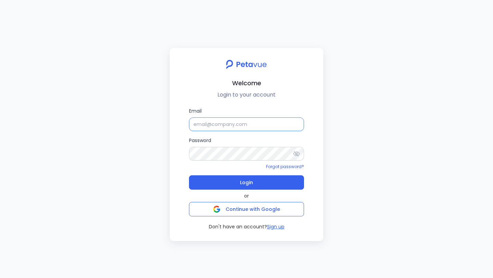
type input "Samuel Sunderaraj"
drag, startPoint x: 240, startPoint y: 126, endPoint x: 184, endPoint y: 125, distance: 55.9
click at [184, 125] on div "Email Samuel Sunderaraj Password Forgot password? Login or Continue with Google…" at bounding box center [246, 168] width 143 height 123
paste input "demo+mark_sales@petavue.com"
type input "demo+mark_sales@petavue.com"
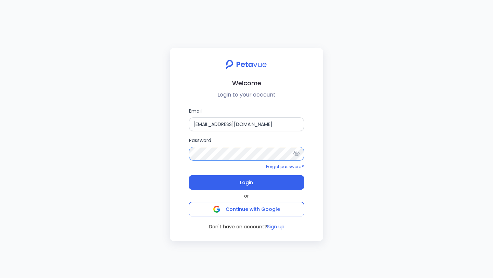
click at [170, 146] on div "Welcome Login to your account Email demo+mark_sales@petavue.com Password Forgot…" at bounding box center [247, 144] width 154 height 193
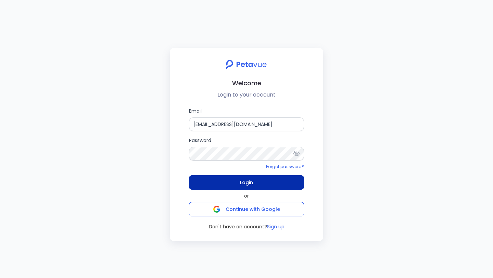
click at [215, 176] on button "Login" at bounding box center [246, 182] width 115 height 14
